Goal: Navigation & Orientation: Find specific page/section

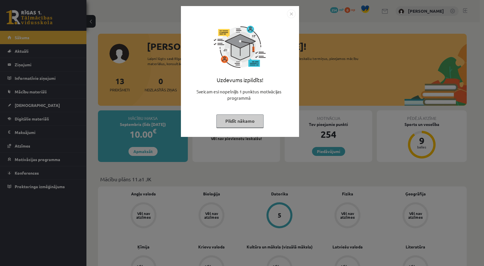
click at [235, 123] on button "Pildīt nākamo" at bounding box center [239, 120] width 47 height 13
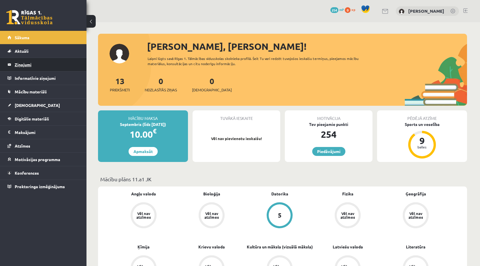
click at [34, 65] on legend "Ziņojumi 0" at bounding box center [47, 64] width 65 height 13
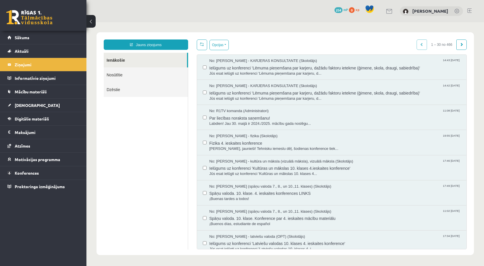
click at [52, 23] on link at bounding box center [29, 17] width 46 height 14
